Goal: Information Seeking & Learning: Learn about a topic

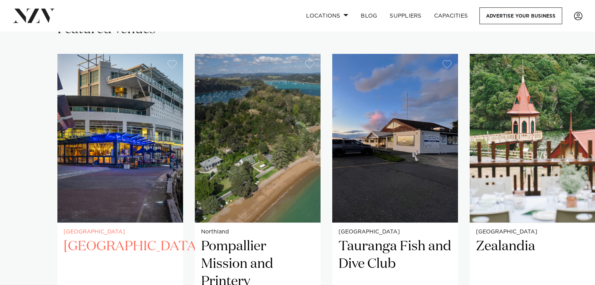
scroll to position [526, 0]
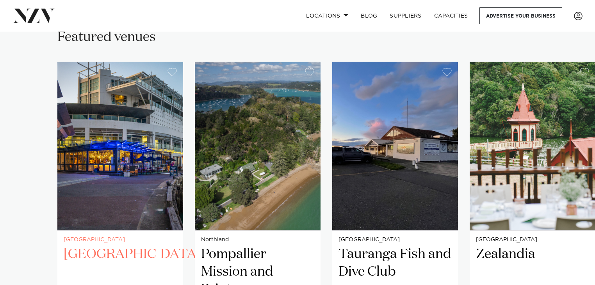
click at [146, 151] on img "1 / 38" at bounding box center [120, 146] width 126 height 169
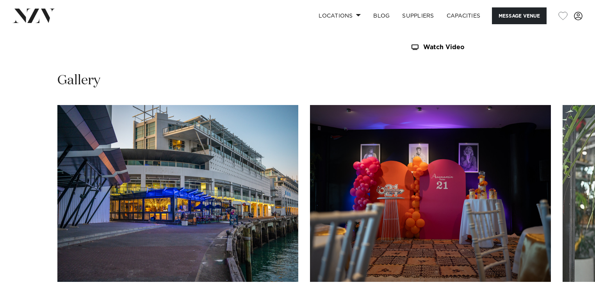
scroll to position [729, 0]
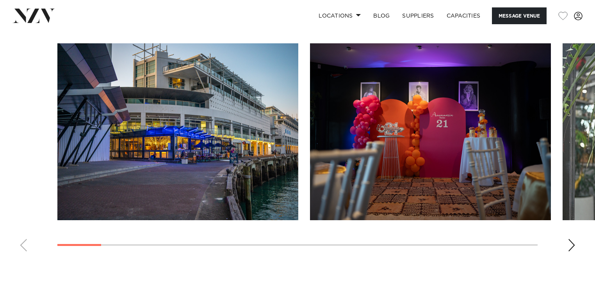
click at [567, 247] on swiper-container at bounding box center [297, 150] width 595 height 214
click at [569, 246] on div "Next slide" at bounding box center [572, 245] width 8 height 12
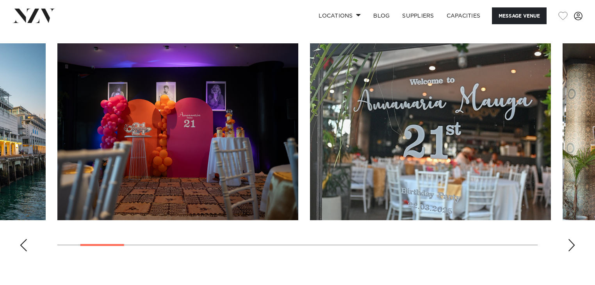
click at [569, 246] on div "Next slide" at bounding box center [572, 245] width 8 height 12
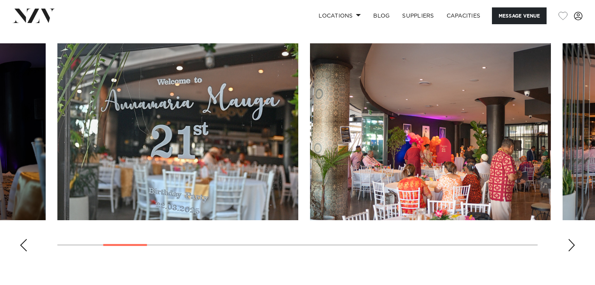
click at [569, 246] on div "Next slide" at bounding box center [572, 245] width 8 height 12
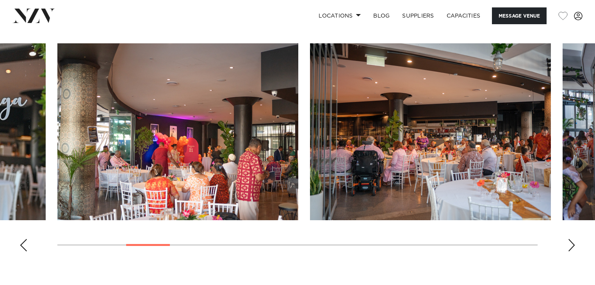
click at [569, 246] on div "Next slide" at bounding box center [572, 245] width 8 height 12
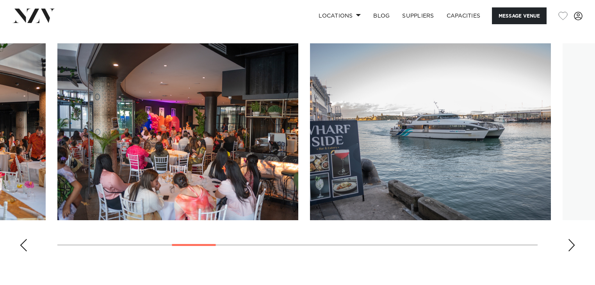
click at [569, 246] on div "Next slide" at bounding box center [572, 245] width 8 height 12
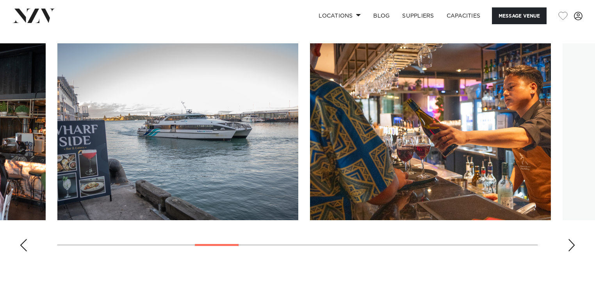
click at [569, 246] on div "Next slide" at bounding box center [572, 245] width 8 height 12
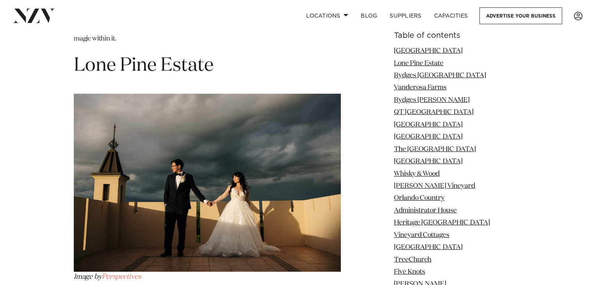
scroll to position [1267, 0]
click at [416, 62] on link "Lone Pine Estate" at bounding box center [419, 63] width 50 height 7
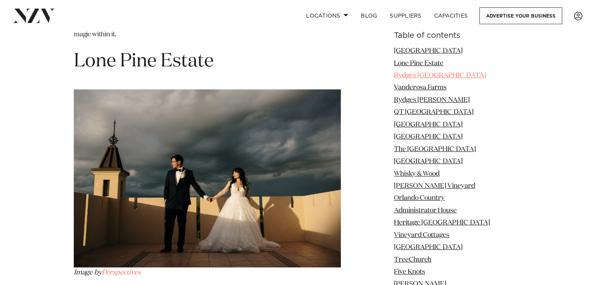
click at [412, 74] on link "Rydges [GEOGRAPHIC_DATA]" at bounding box center [440, 75] width 92 height 7
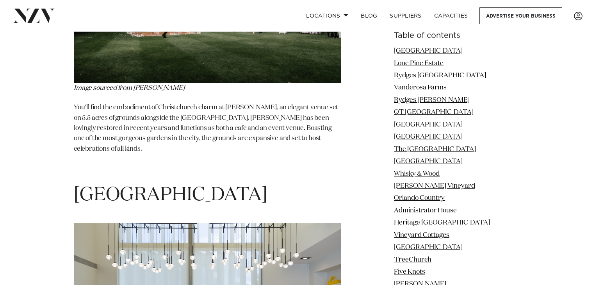
scroll to position [6992, 0]
